Goal: Obtain resource: Obtain resource

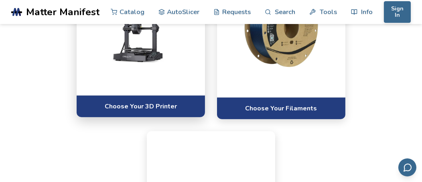
scroll to position [521, 0]
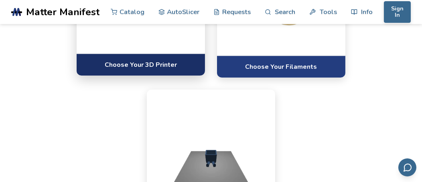
click at [144, 76] on link "Choose Your 3D Printer" at bounding box center [141, 65] width 128 height 22
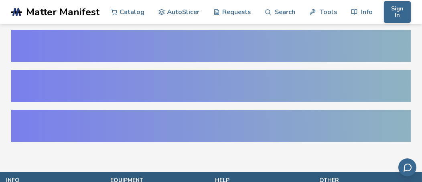
select select "**********"
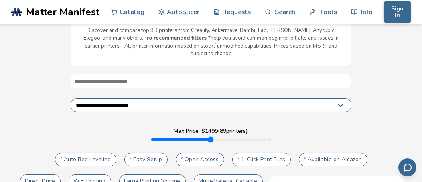
scroll to position [40, 0]
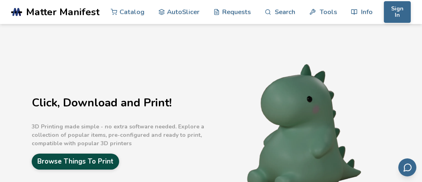
click at [89, 160] on link "Browse Things To Print" at bounding box center [75, 162] width 87 height 16
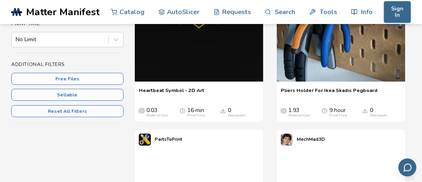
scroll to position [160, 0]
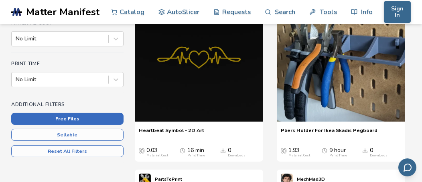
click at [79, 125] on button "Free Files" at bounding box center [67, 119] width 112 height 12
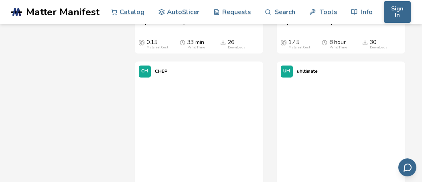
scroll to position [1243, 0]
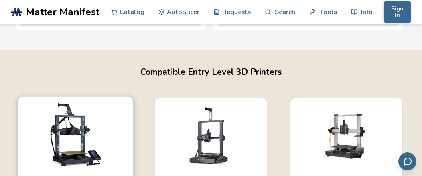
scroll to position [537, 3]
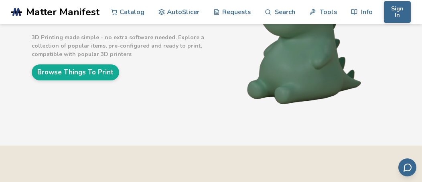
scroll to position [120, 0]
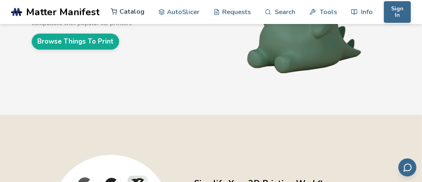
click at [130, 10] on link "Catalog" at bounding box center [128, 12] width 34 height 24
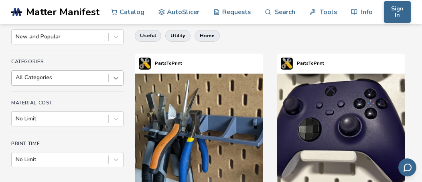
scroll to position [113, 0]
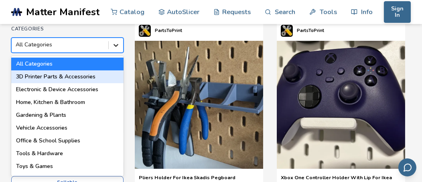
click at [116, 53] on div "18 results available. Use Up and Down to choose options, press Enter to select …" at bounding box center [67, 45] width 112 height 15
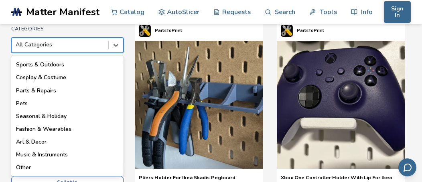
scroll to position [131, 0]
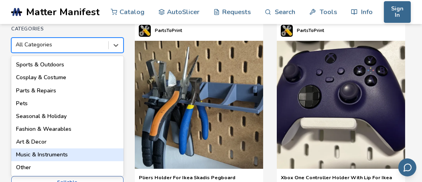
click at [69, 152] on div "Music & Instruments" at bounding box center [67, 155] width 112 height 13
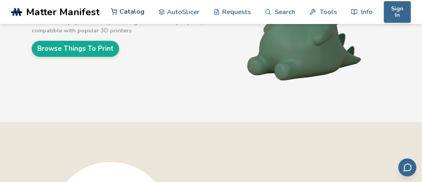
scroll to position [143, 0]
